Goal: Navigation & Orientation: Understand site structure

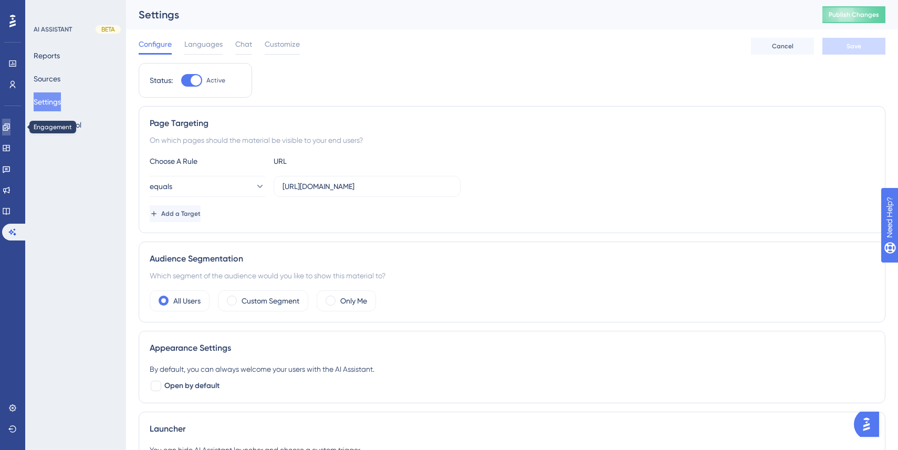
click at [9, 123] on icon at bounding box center [6, 126] width 7 height 7
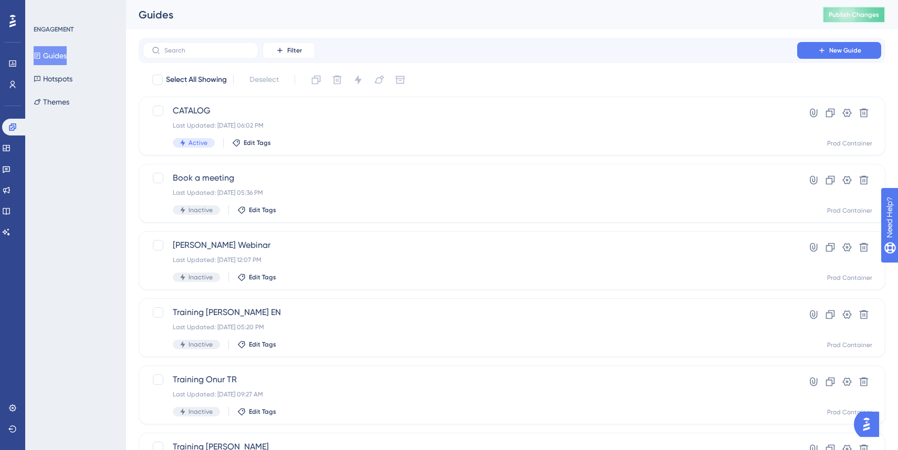
click at [856, 18] on button "Publish Changes" at bounding box center [853, 14] width 63 height 17
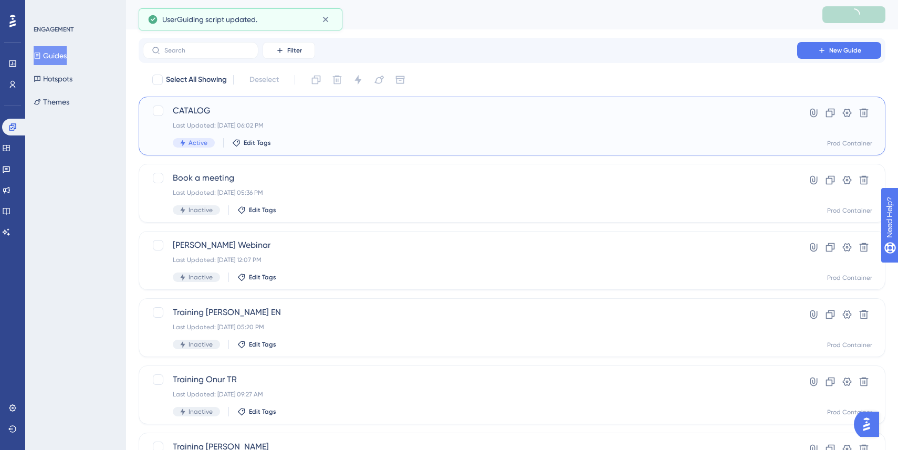
click at [338, 147] on div "Active Edit Tags" at bounding box center [470, 142] width 594 height 9
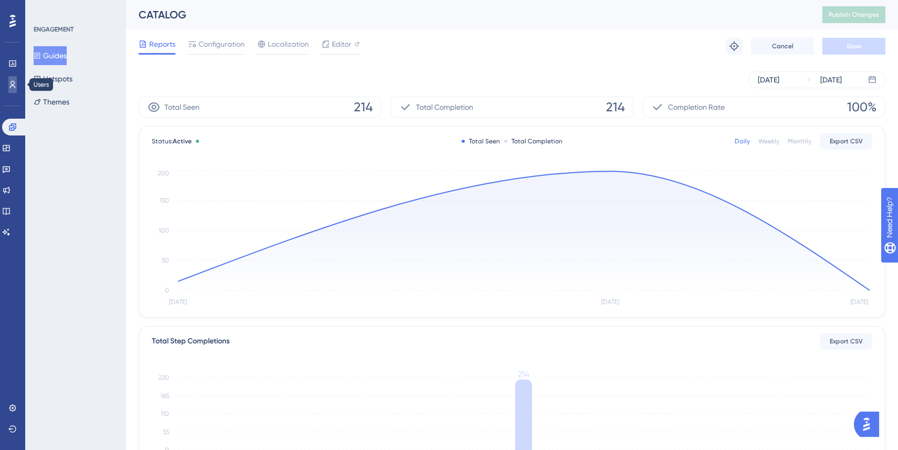
click at [11, 85] on icon at bounding box center [12, 84] width 8 height 8
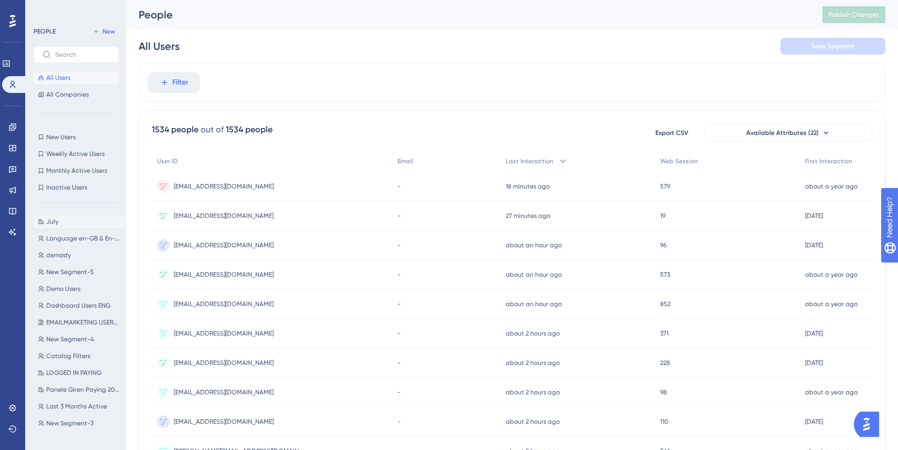
click at [68, 218] on button "July July" at bounding box center [79, 221] width 91 height 13
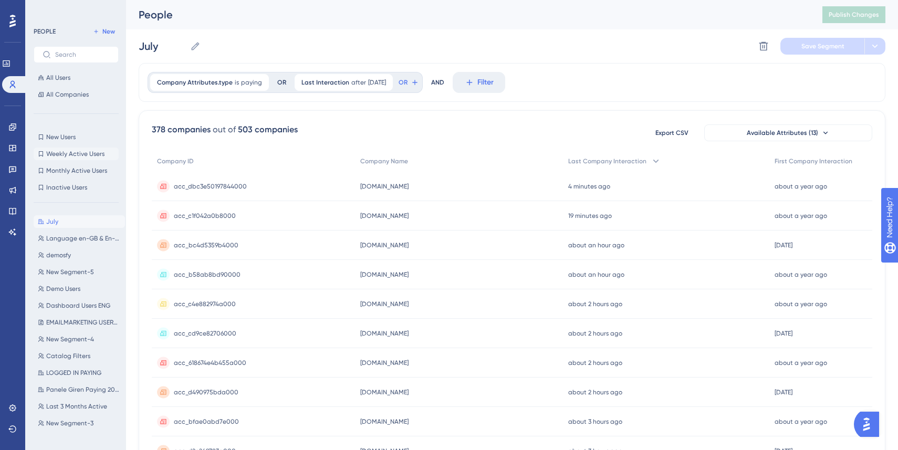
click at [85, 154] on span "Weekly Active Users" at bounding box center [75, 154] width 58 height 8
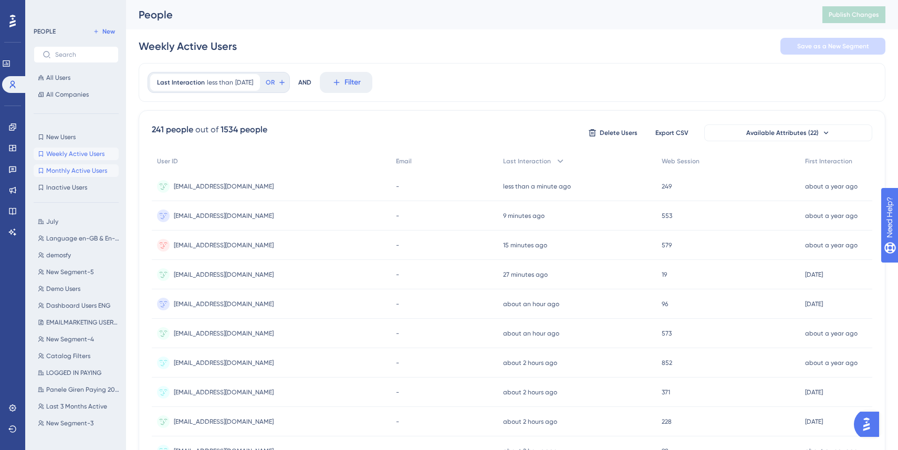
click at [90, 172] on span "Monthly Active Users" at bounding box center [76, 170] width 61 height 8
click at [87, 191] on button "Inactive Users Inactive Users" at bounding box center [76, 187] width 85 height 13
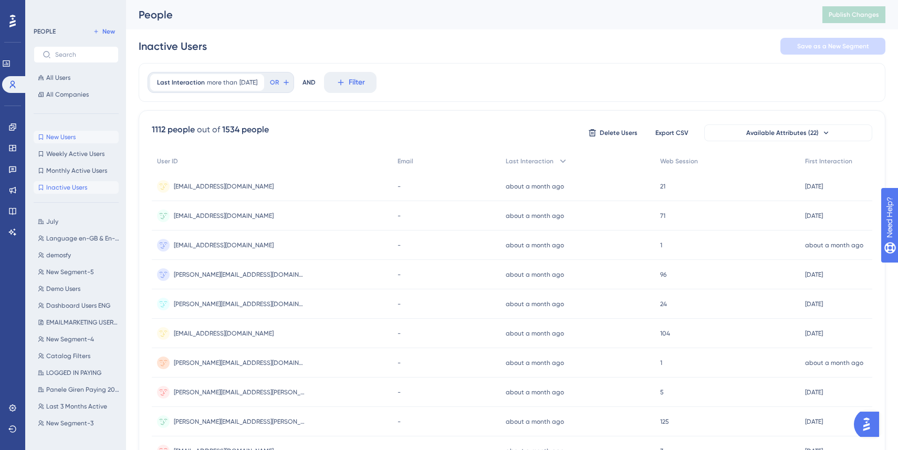
click at [77, 134] on button "New Users New Users" at bounding box center [76, 137] width 85 height 13
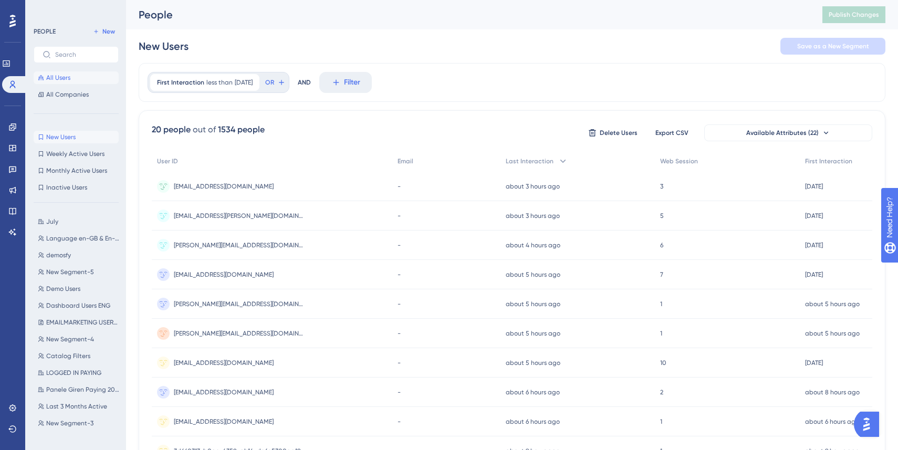
click at [60, 76] on span "All Users" at bounding box center [58, 78] width 24 height 8
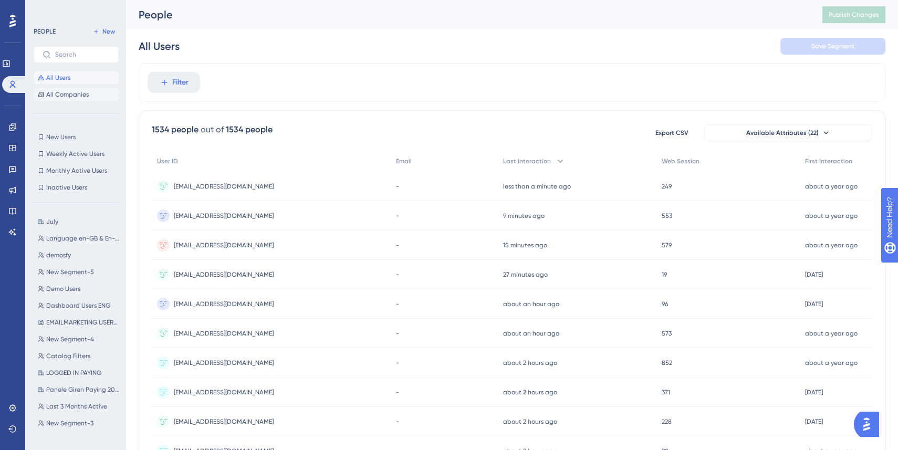
click at [72, 93] on span "All Companies" at bounding box center [67, 94] width 43 height 8
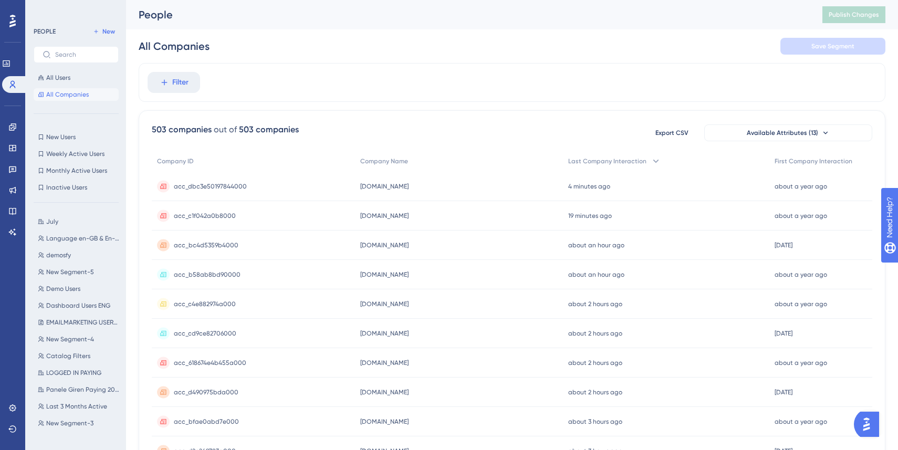
click at [14, 11] on div "Performance Users Engagement Widgets Feedback Product Updates Knowledge Base AI…" at bounding box center [12, 225] width 25 height 450
click at [11, 25] on icon at bounding box center [12, 21] width 6 height 13
